Goal: Contribute content

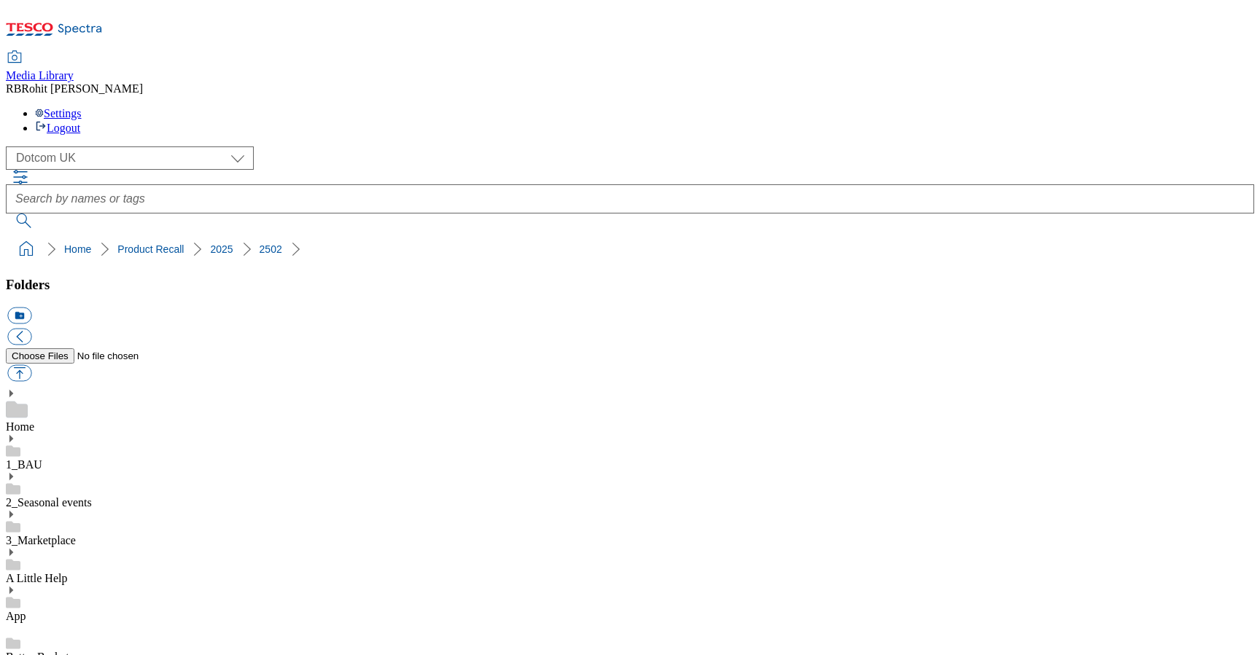
scroll to position [1629, 0]
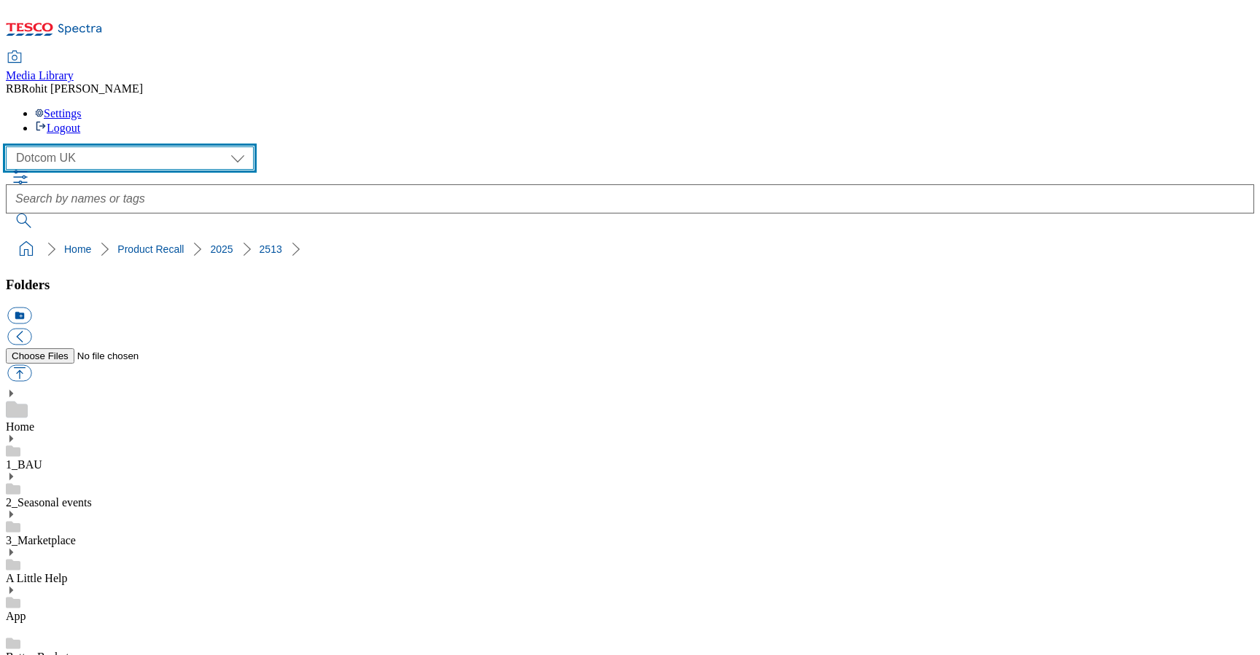
click at [113, 147] on select "Clubcard Marketing Clubcard ROI Dotcom UK GHS Marketing UK GHS ROI Realfood Tes…" at bounding box center [130, 158] width 248 height 23
select select "flare-ghs-roi"
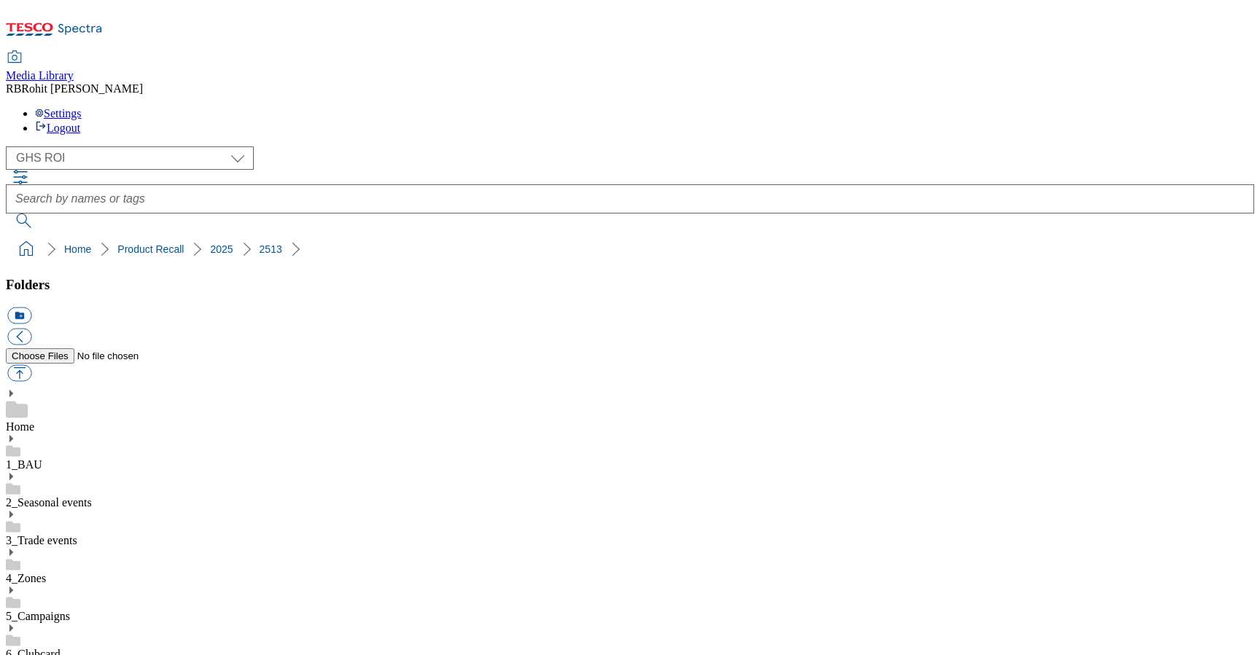
click at [13, 435] on use at bounding box center [11, 438] width 4 height 7
click at [13, 587] on use at bounding box center [11, 590] width 4 height 7
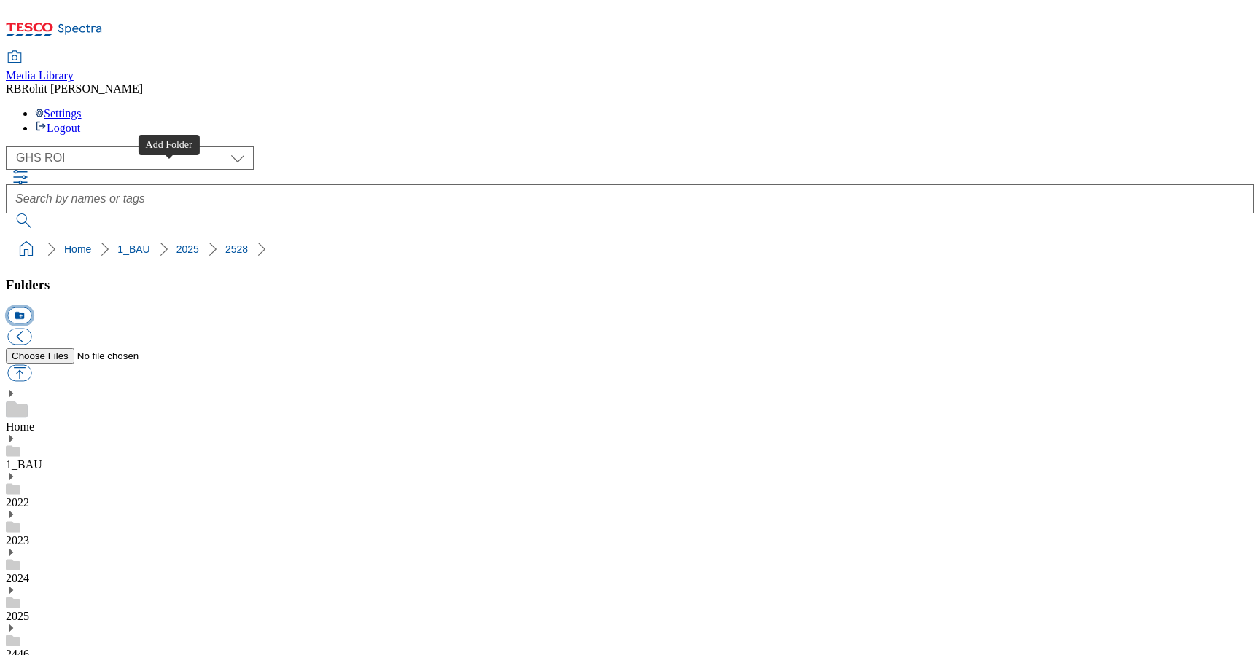
click at [31, 308] on button "icon_new_folder" at bounding box center [19, 316] width 24 height 17
type input "Update"
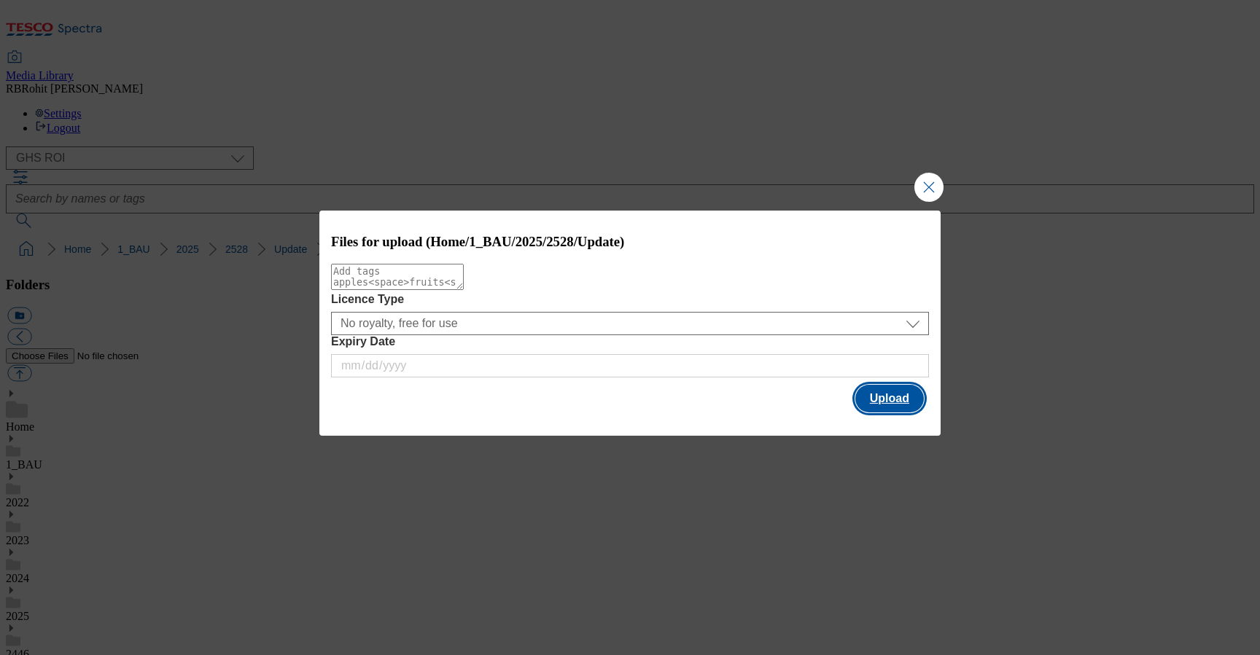
click at [880, 400] on button "Upload" at bounding box center [889, 399] width 69 height 28
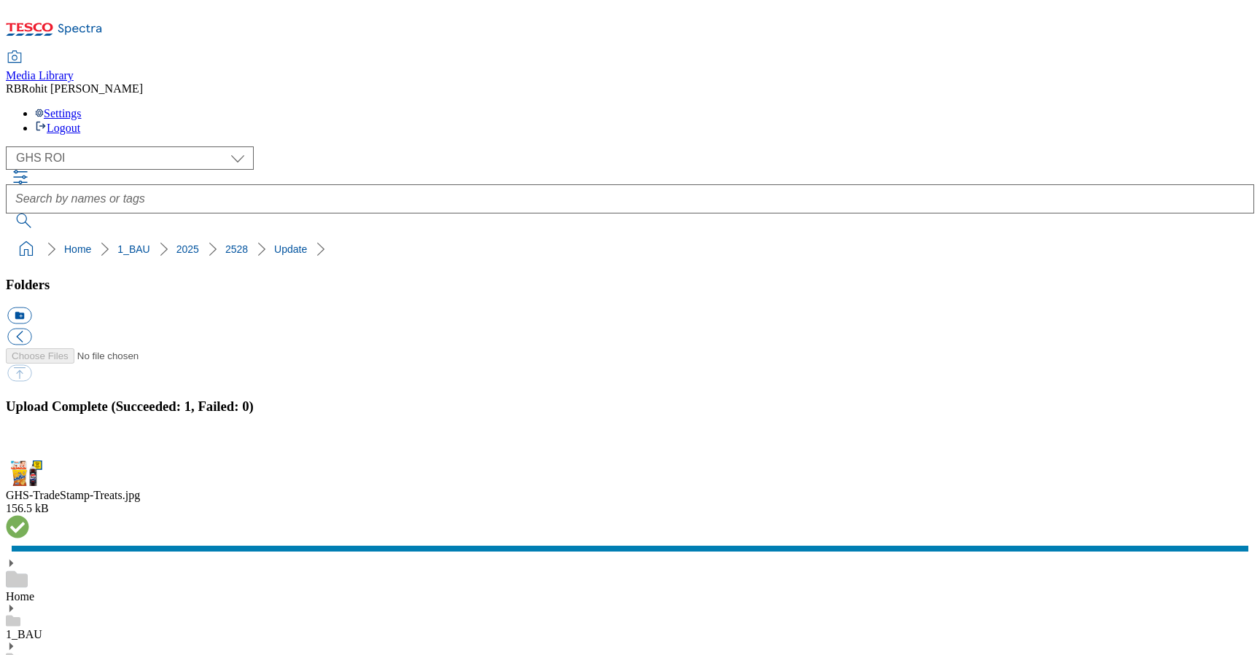
click at [29, 445] on button "button" at bounding box center [18, 452] width 22 height 14
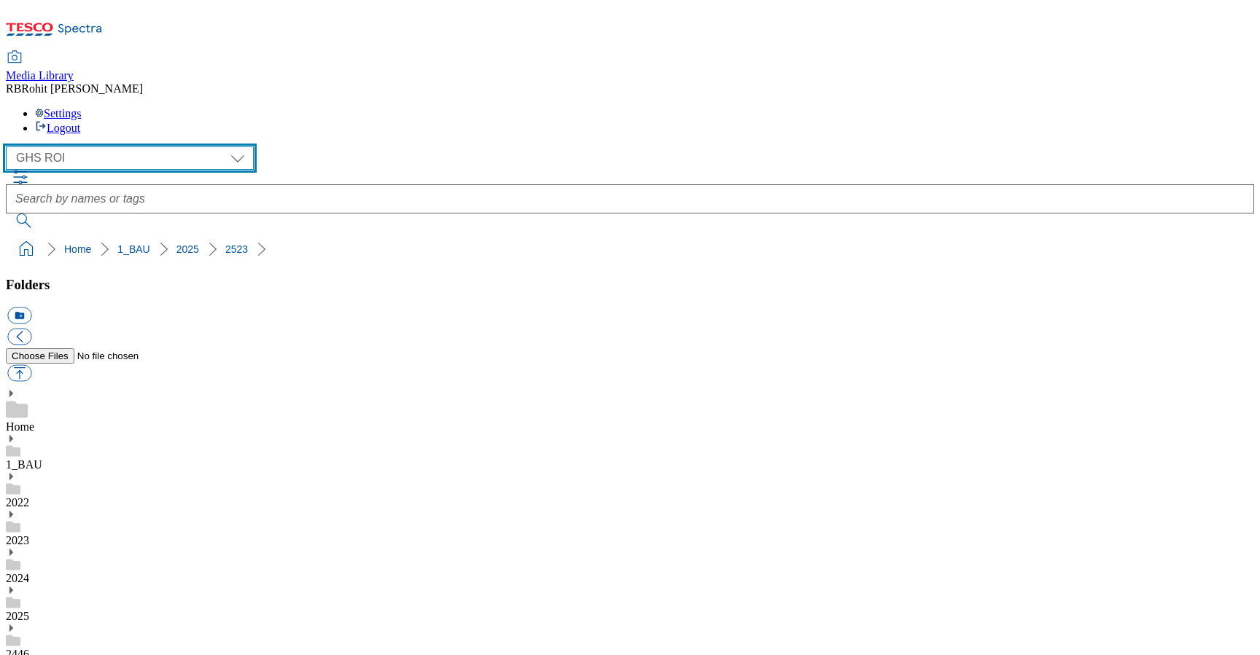
click at [122, 147] on select "Clubcard Marketing Clubcard ROI Dotcom UK GHS Marketing UK GHS ROI Realfood Tes…" at bounding box center [130, 158] width 248 height 23
select select "flare-clubcard-mktg"
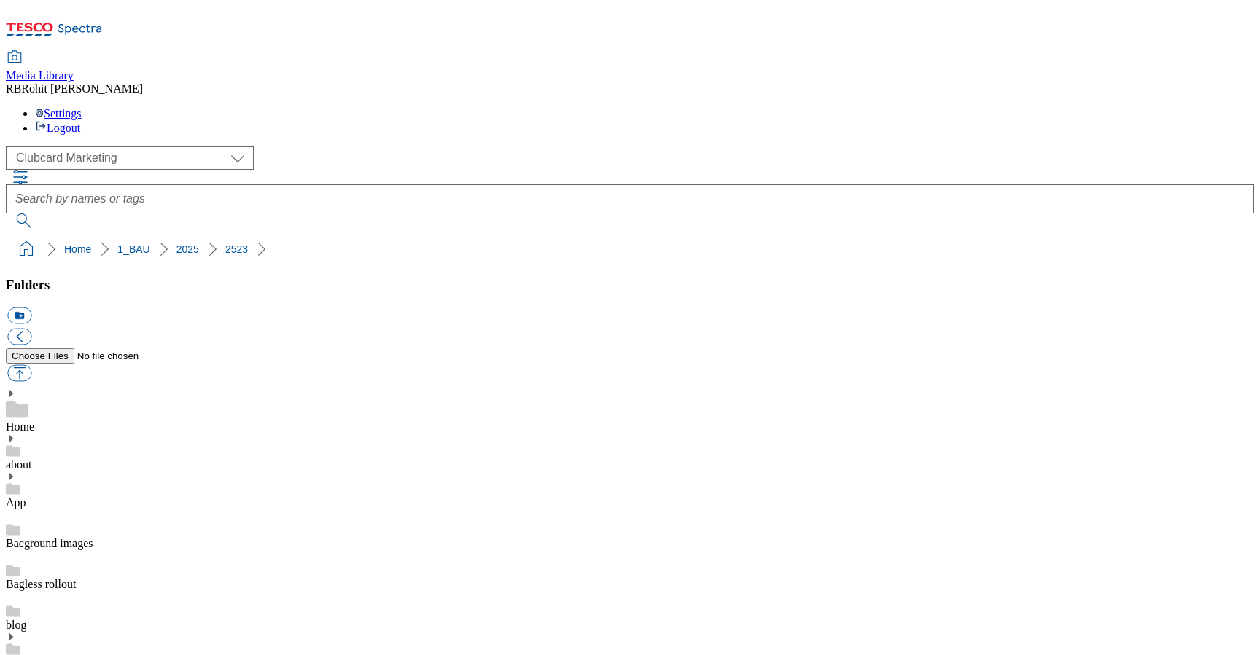
scroll to position [299, 0]
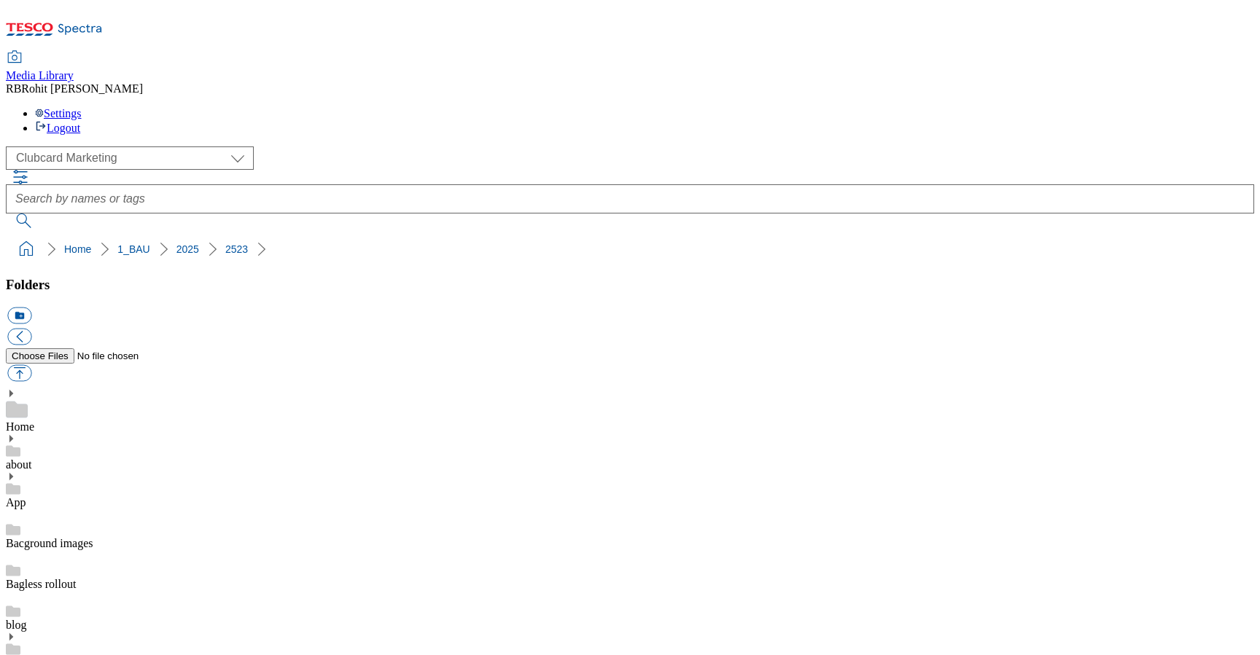
scroll to position [70, 0]
